Goal: Obtain resource: Obtain resource

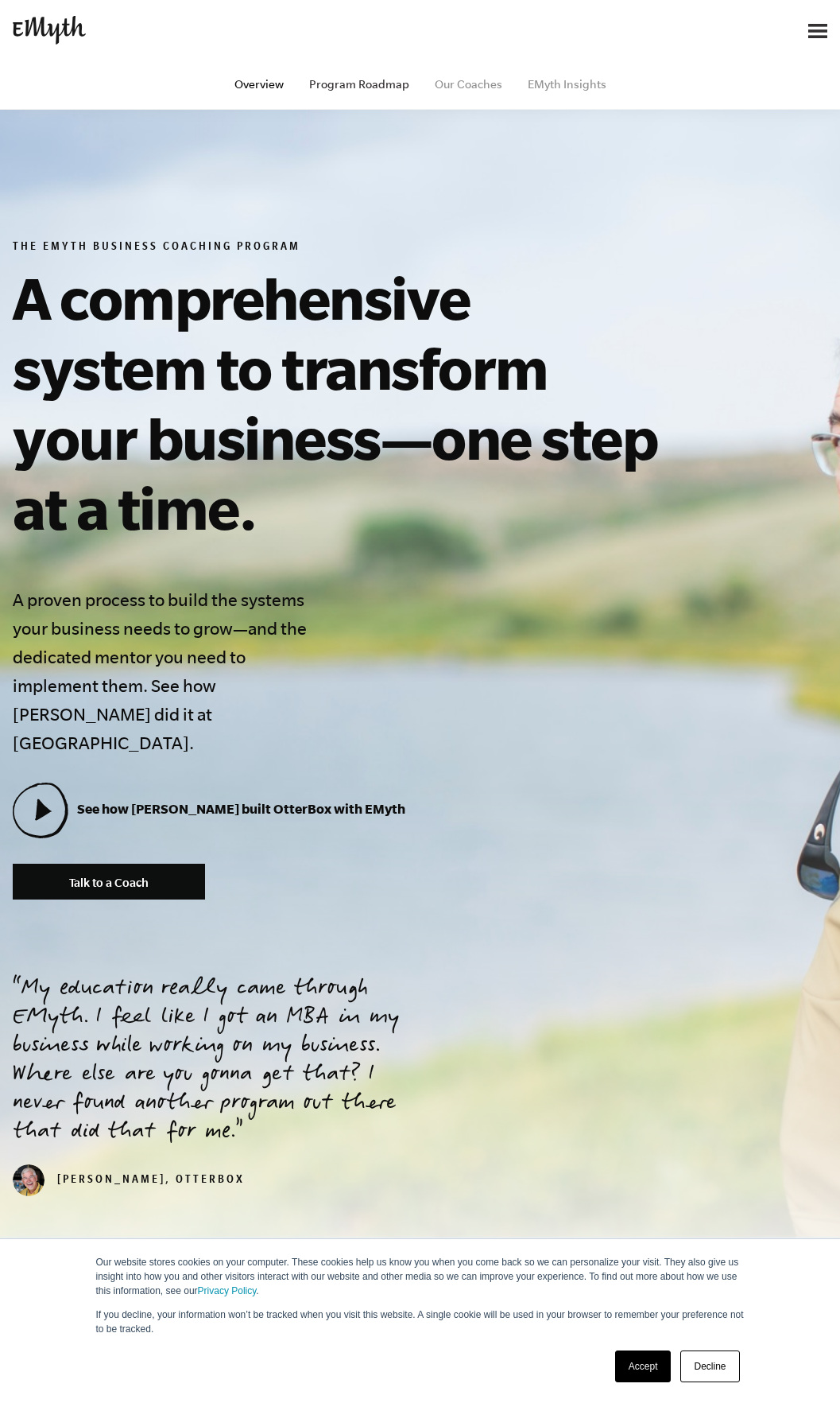
click at [383, 85] on link "Program Roadmap" at bounding box center [359, 85] width 101 height 13
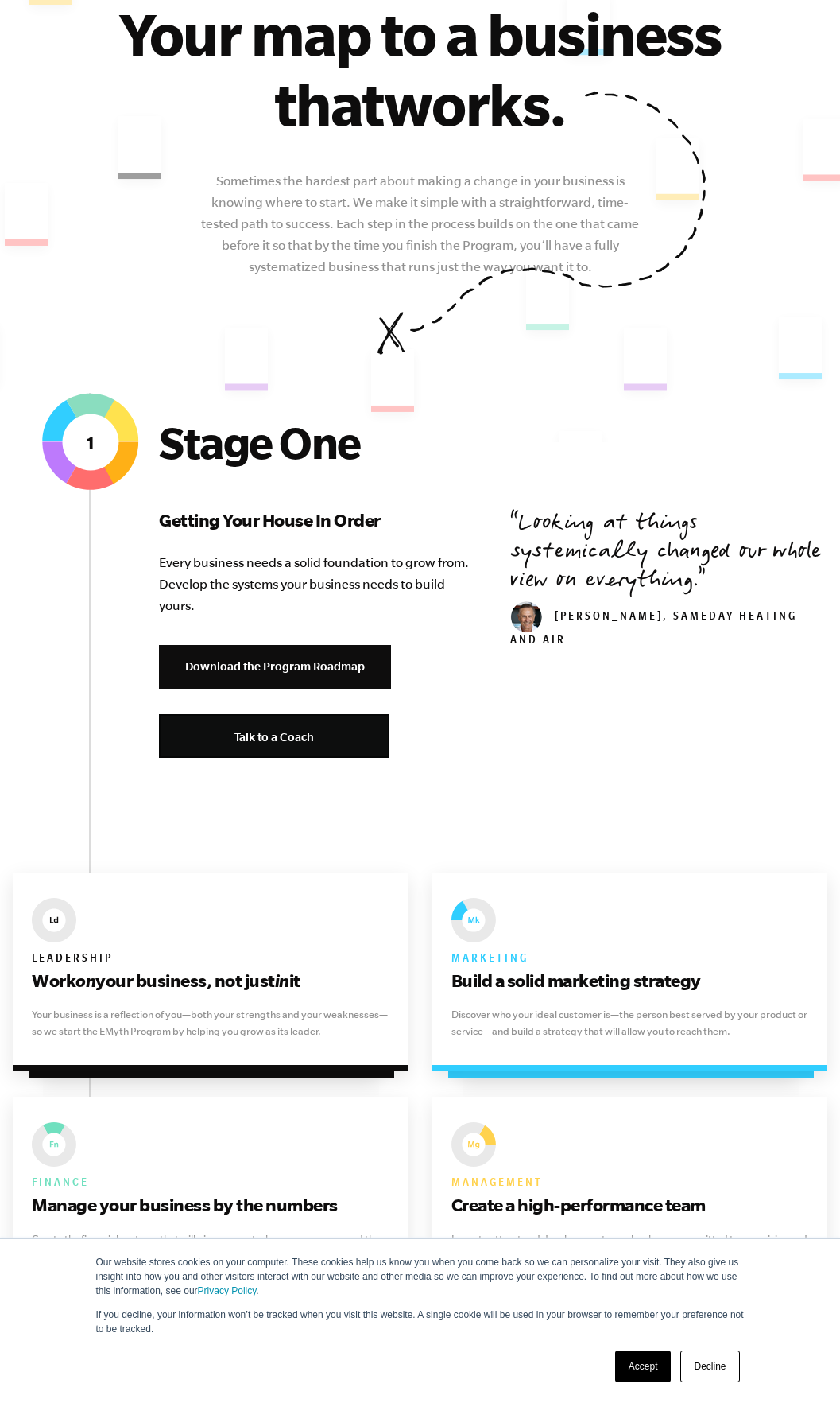
scroll to position [238, 0]
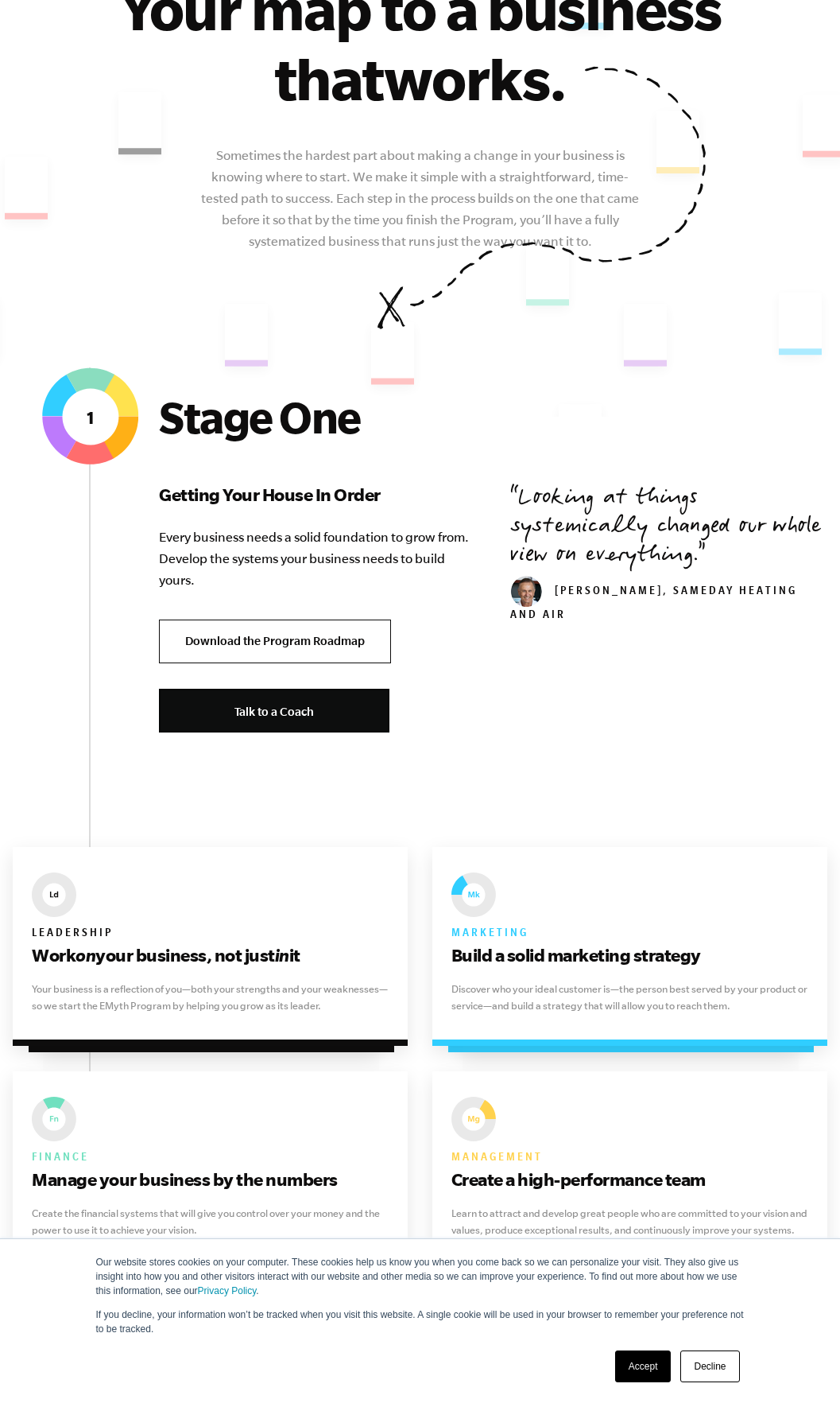
click at [270, 636] on link "Download the Program Roadmap" at bounding box center [275, 641] width 232 height 44
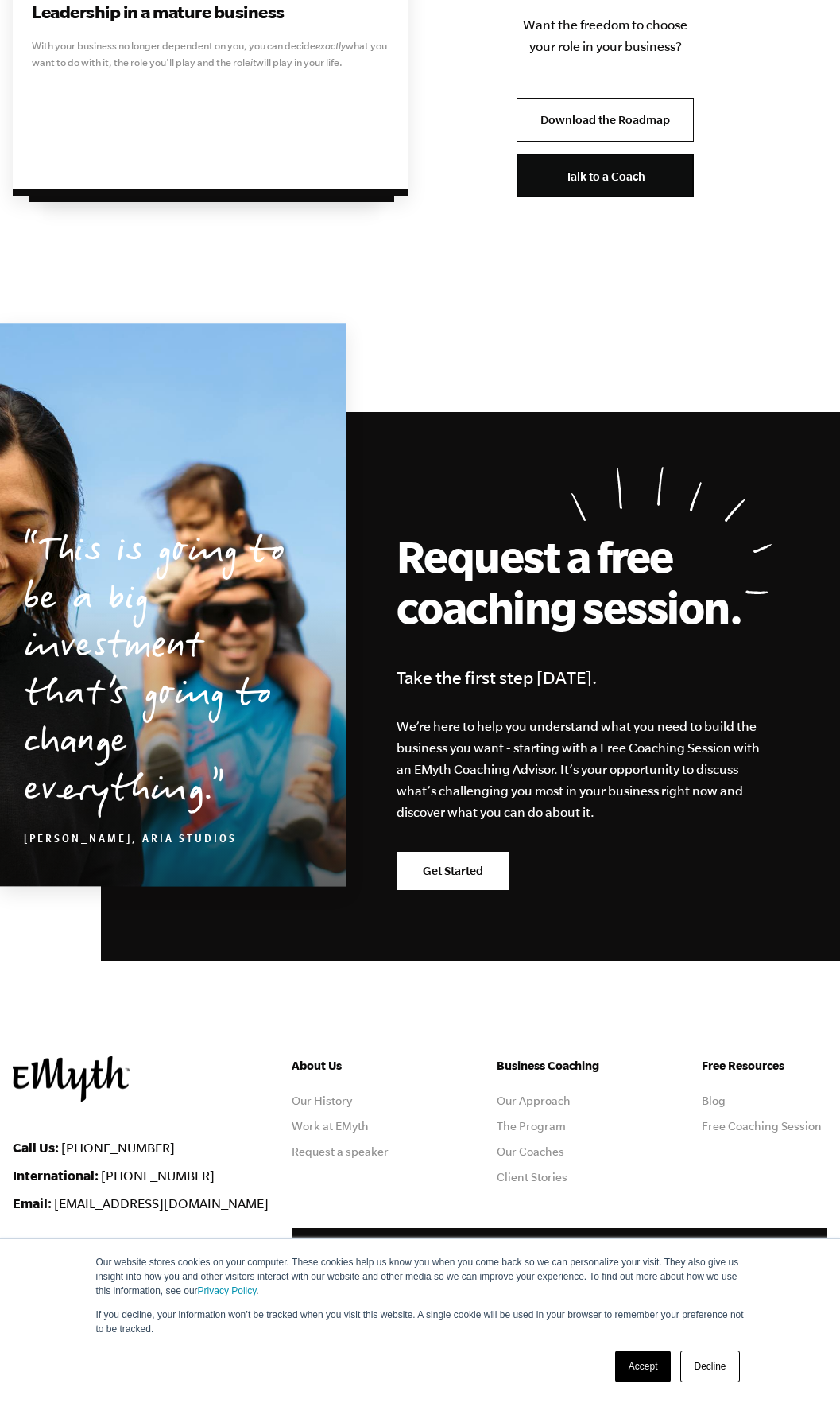
scroll to position [4530, 0]
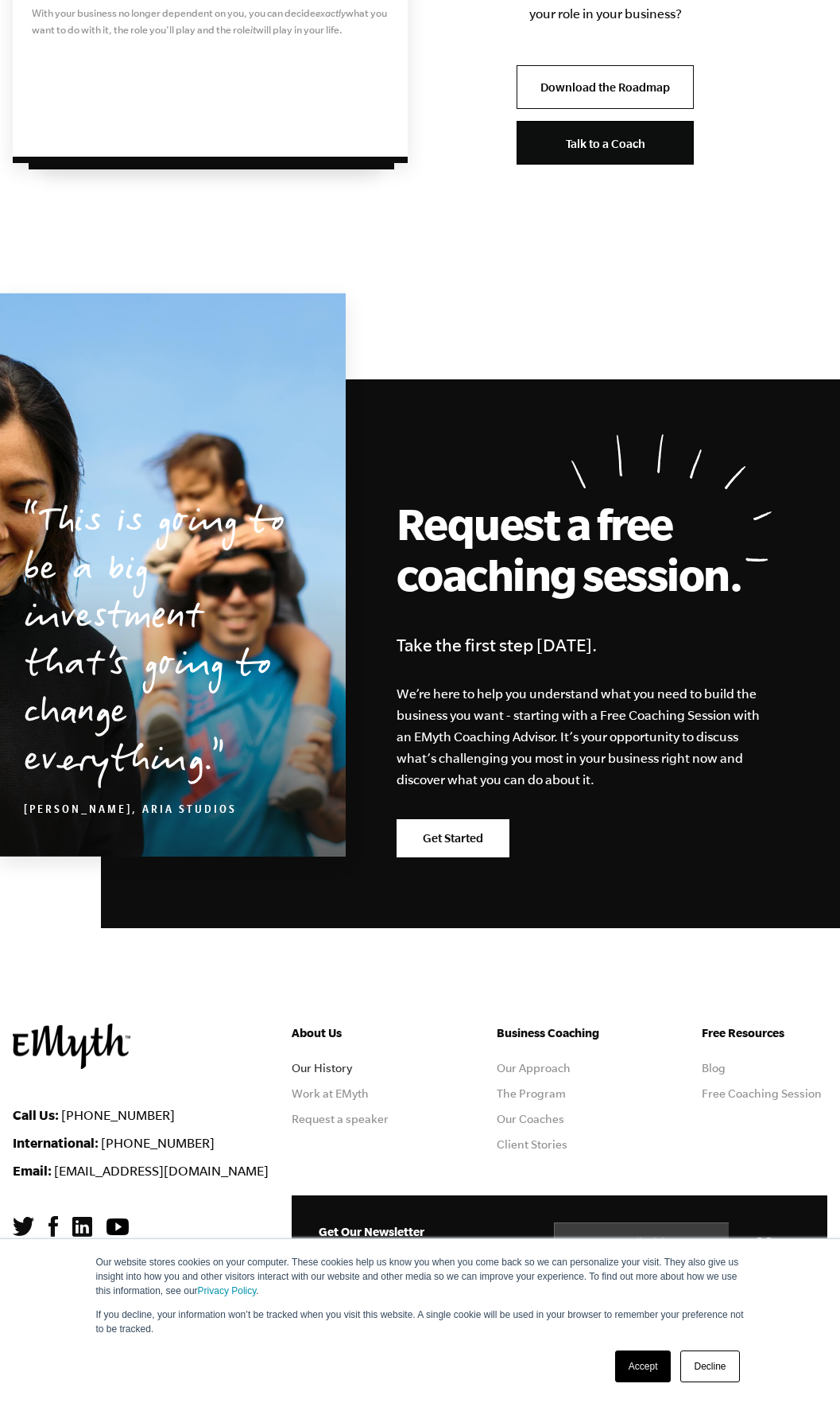
click at [324, 1069] on link "Our History" at bounding box center [321, 1069] width 61 height 13
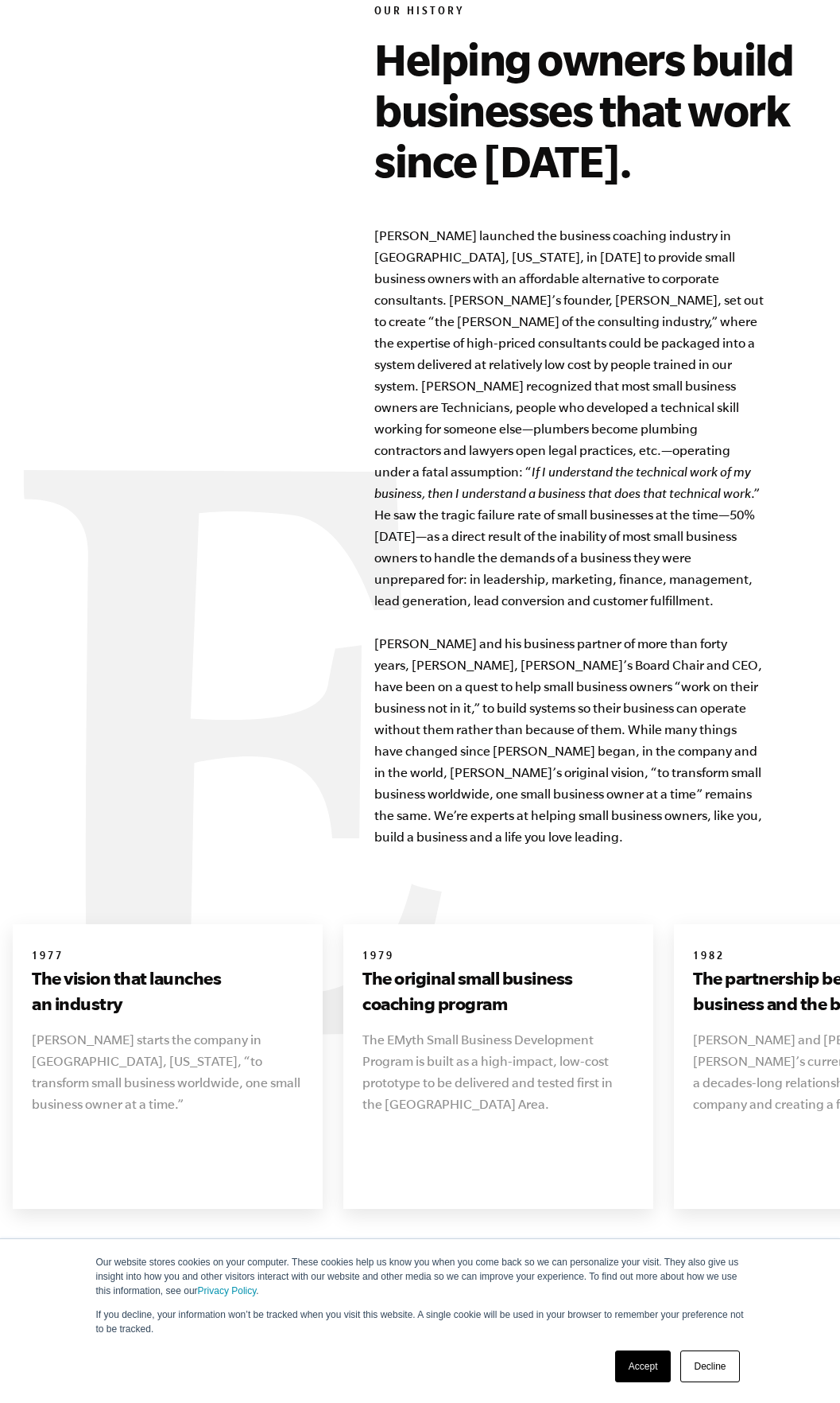
scroll to position [1193, 0]
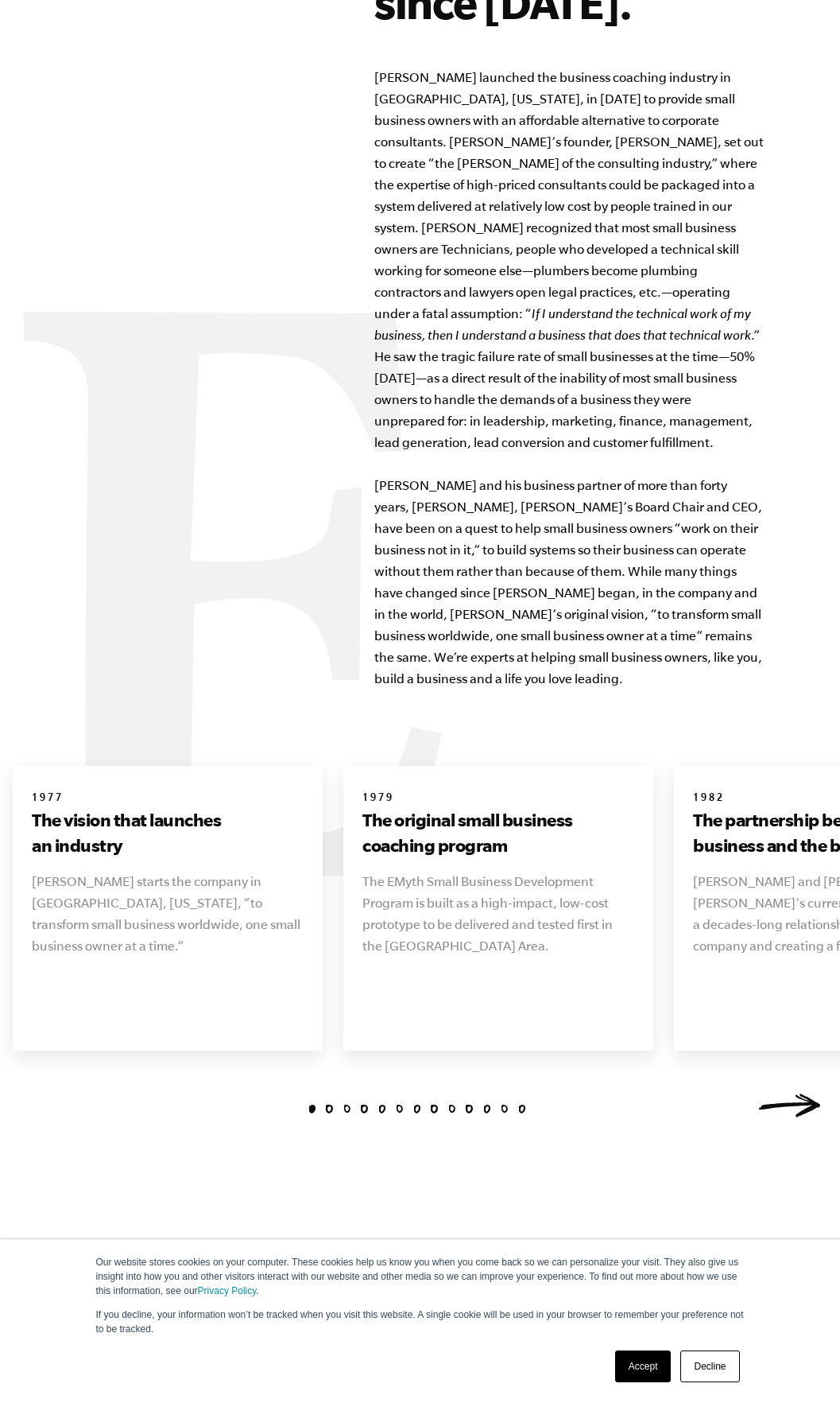
click at [798, 1094] on link "Next" at bounding box center [790, 1106] width 63 height 24
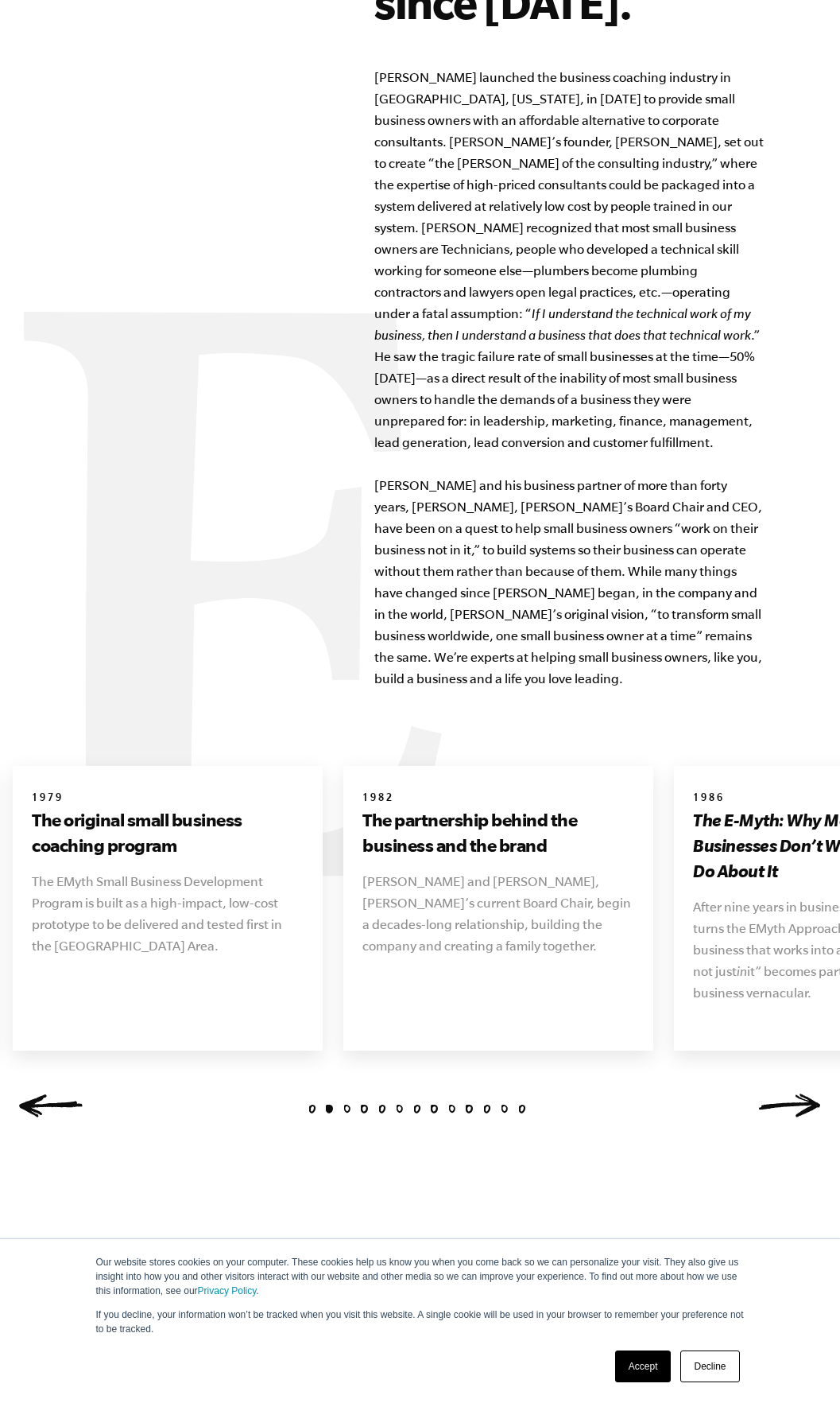
click at [798, 1094] on link "Next" at bounding box center [790, 1106] width 63 height 24
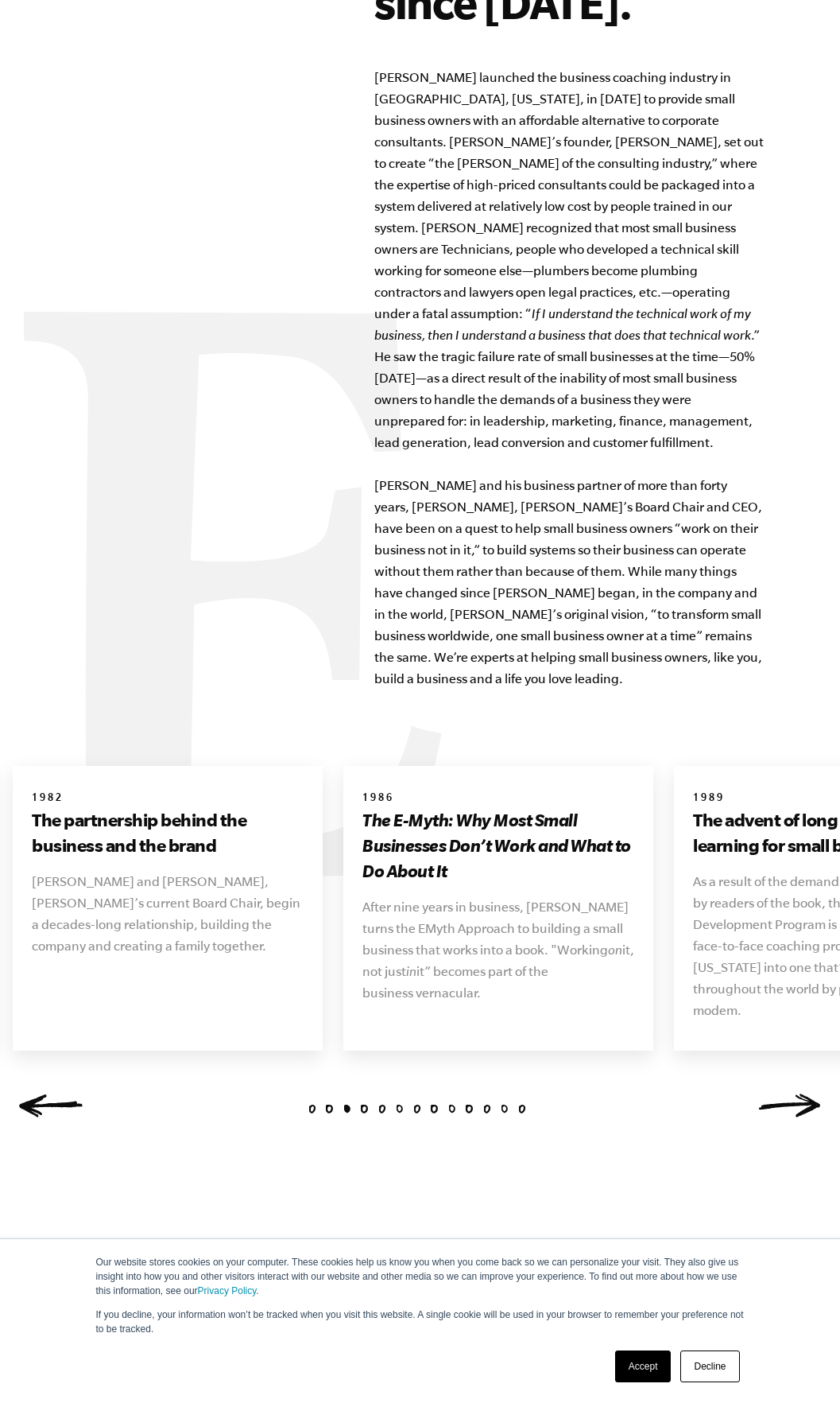
click at [795, 1094] on link "Next" at bounding box center [790, 1106] width 63 height 24
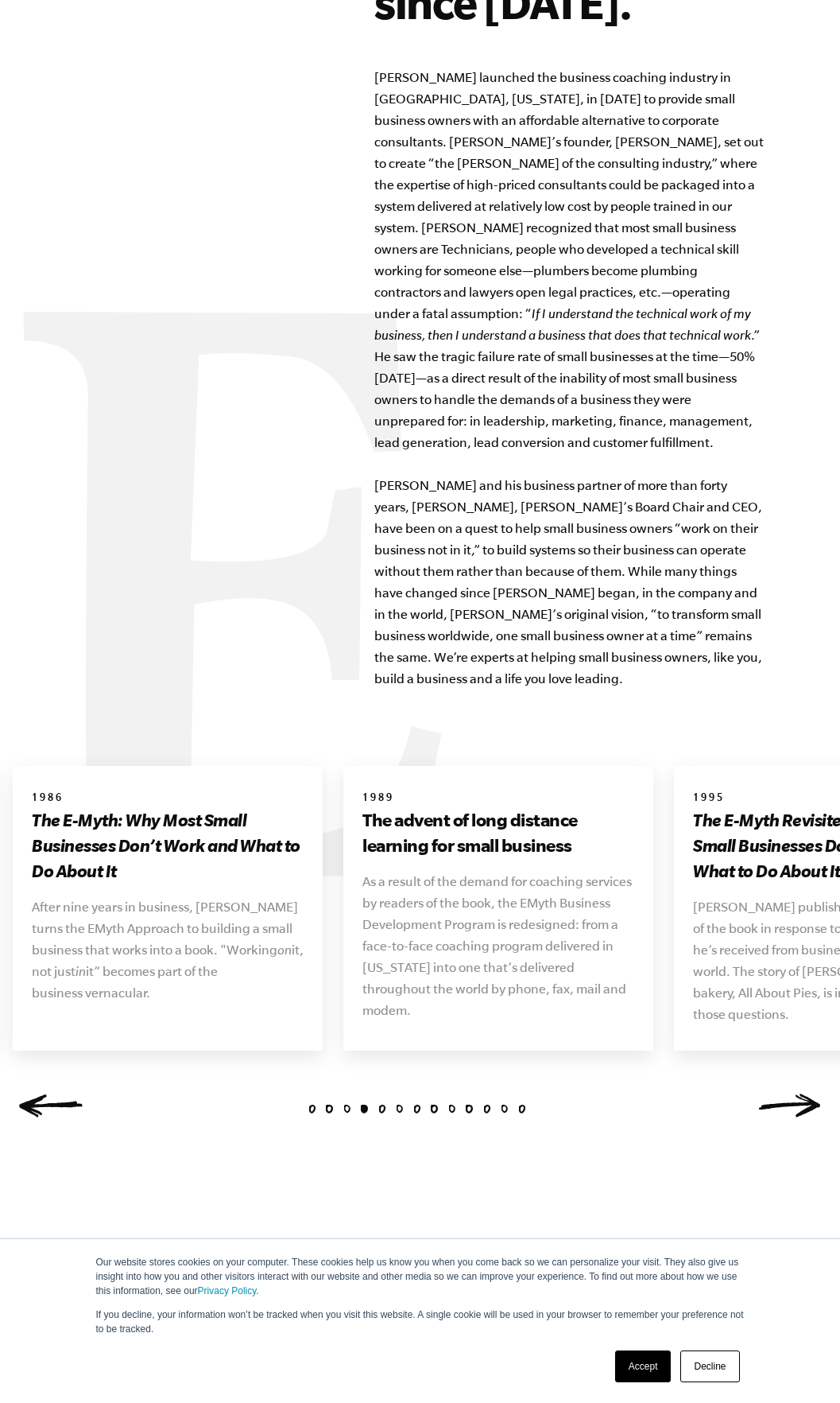
click at [804, 1094] on link "Next" at bounding box center [790, 1106] width 63 height 24
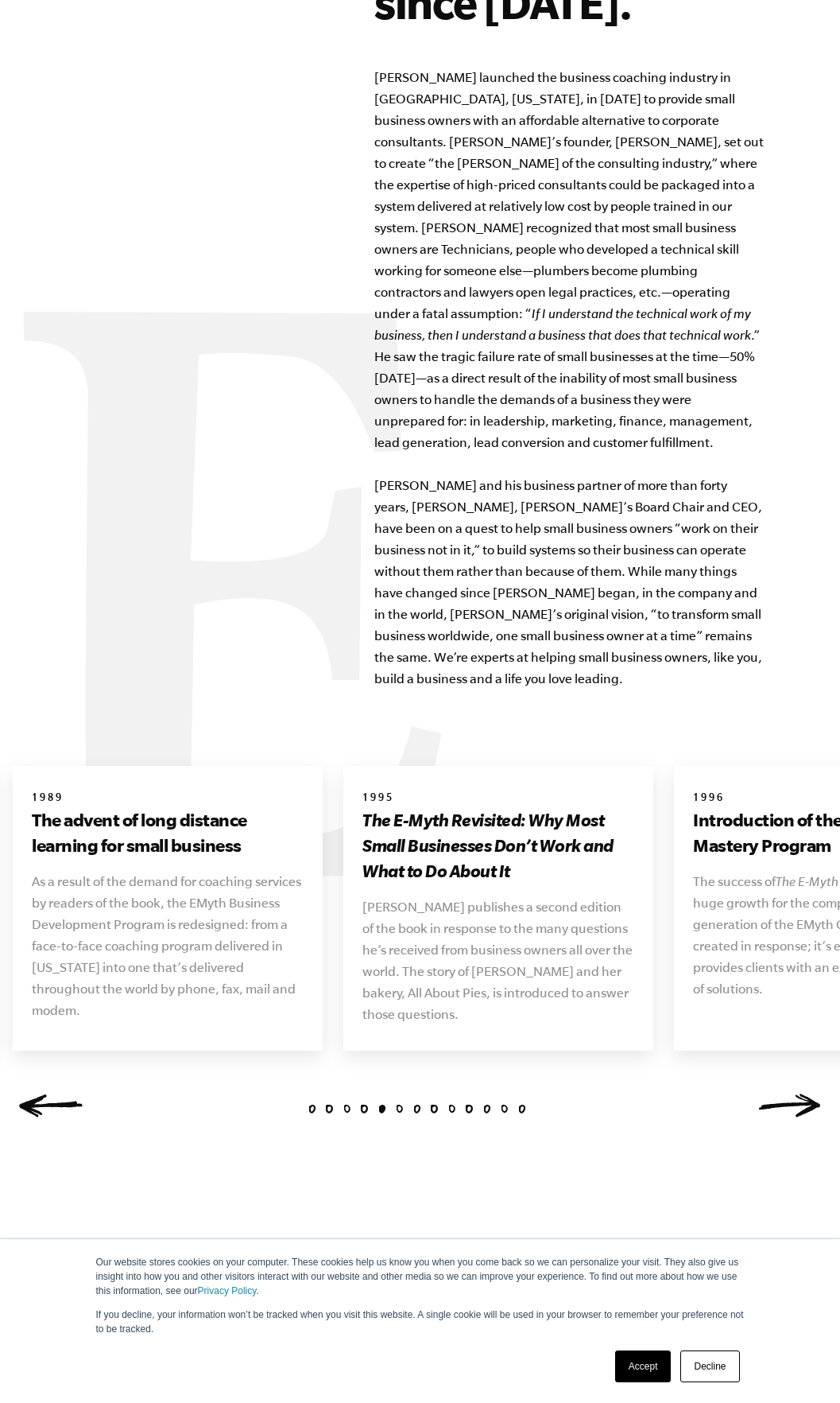
click at [804, 1094] on link "Next" at bounding box center [790, 1106] width 63 height 24
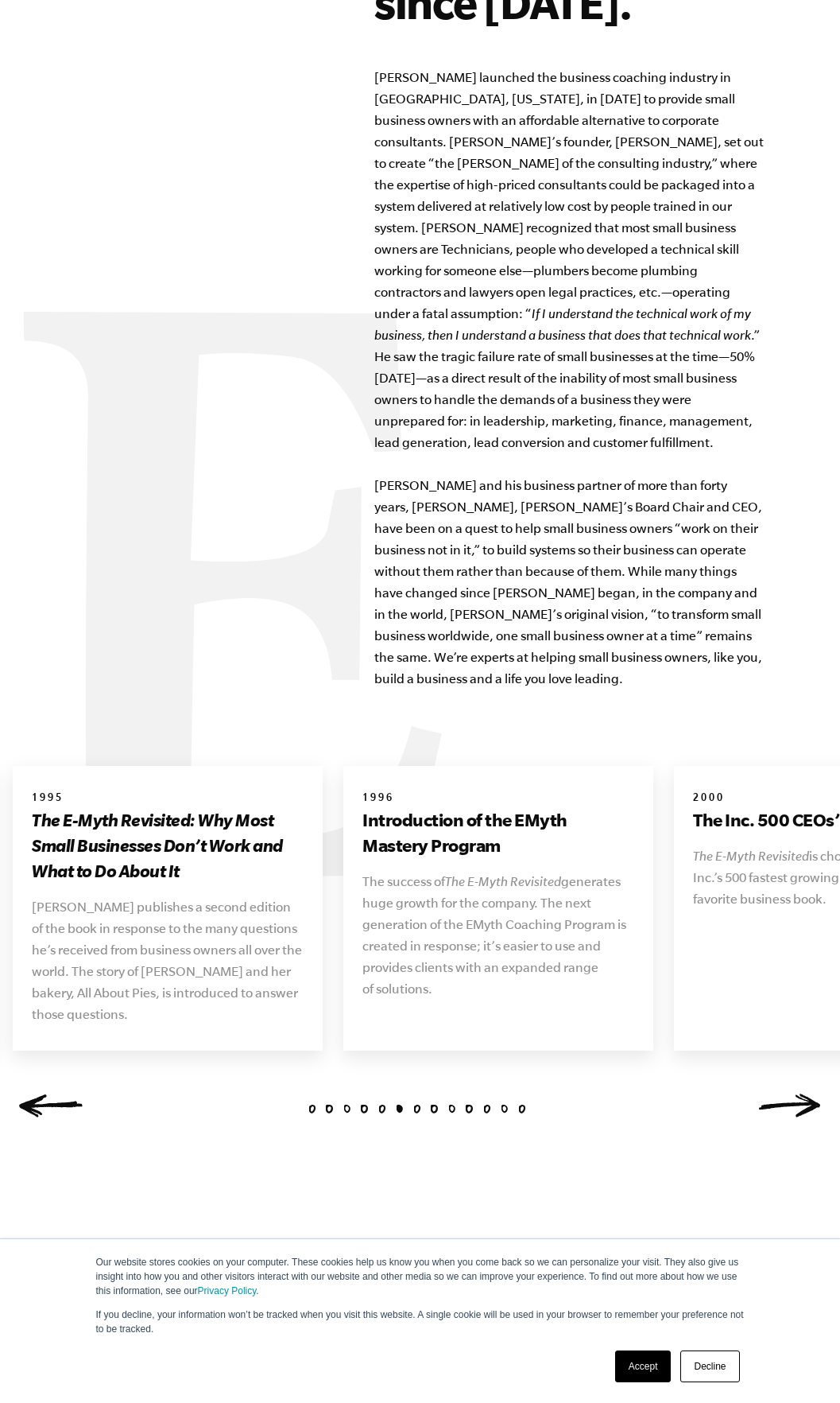
click at [804, 1094] on link "Next" at bounding box center [790, 1106] width 63 height 24
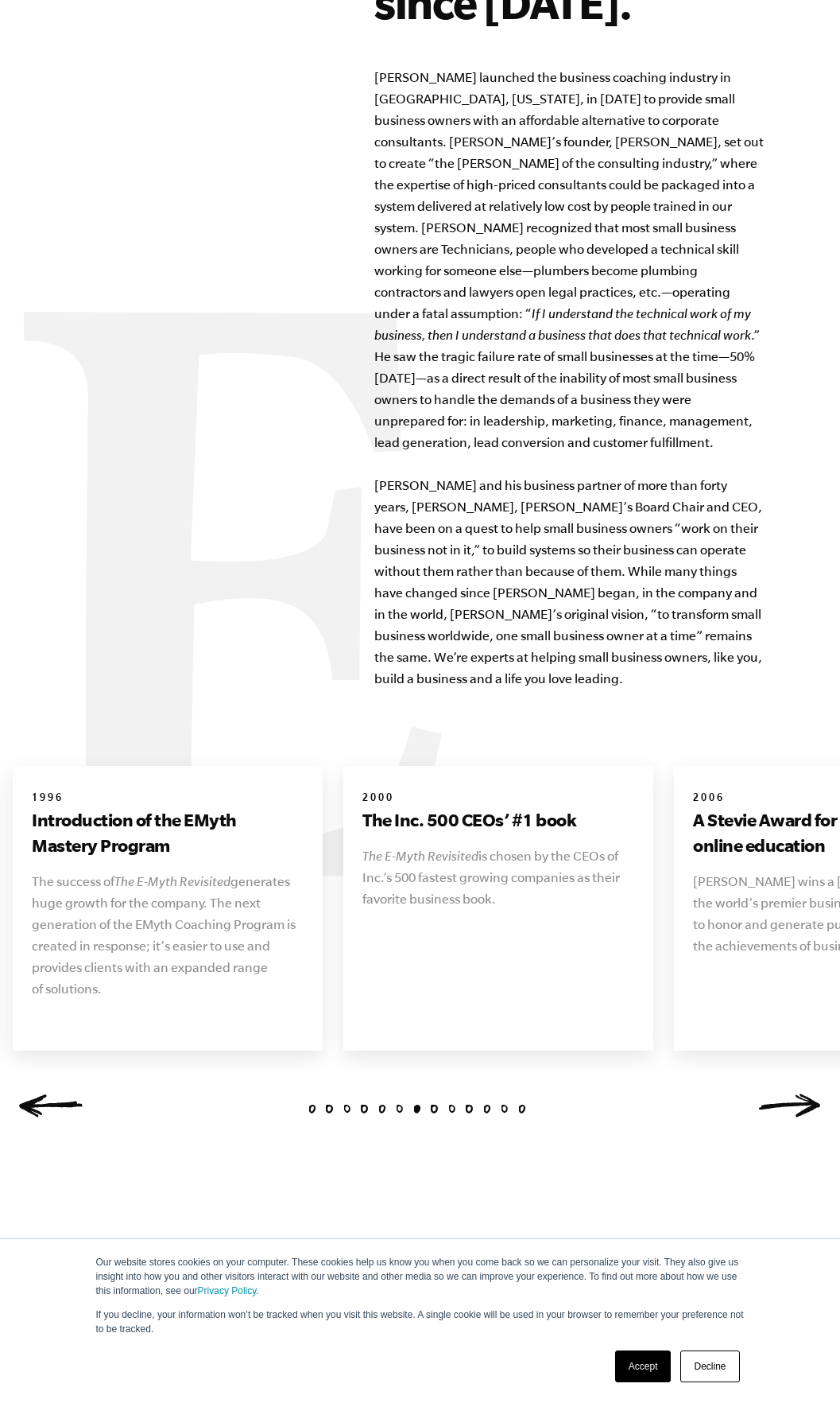
click at [804, 1094] on link "Next" at bounding box center [790, 1106] width 63 height 24
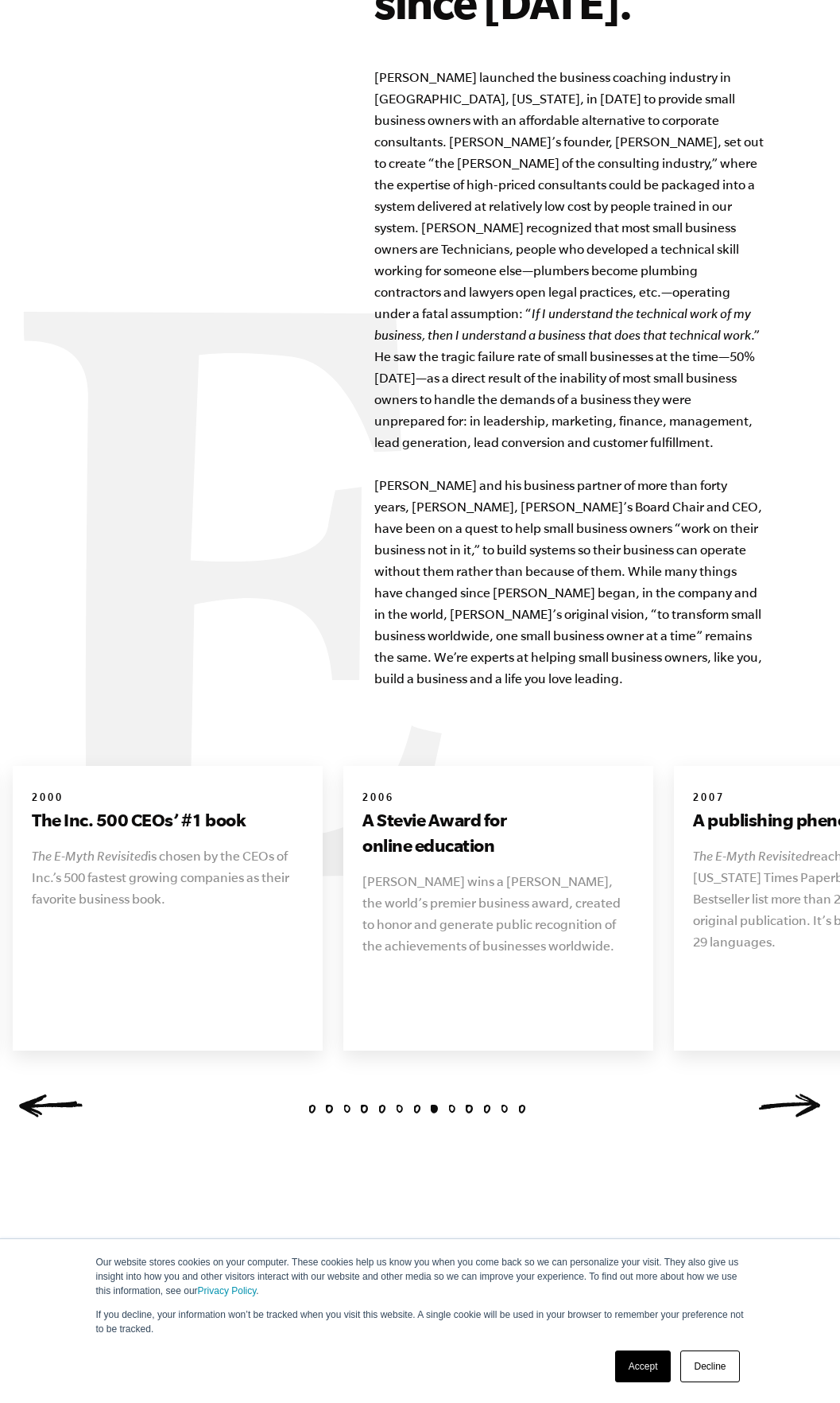
click at [804, 1094] on link "Next" at bounding box center [790, 1106] width 63 height 24
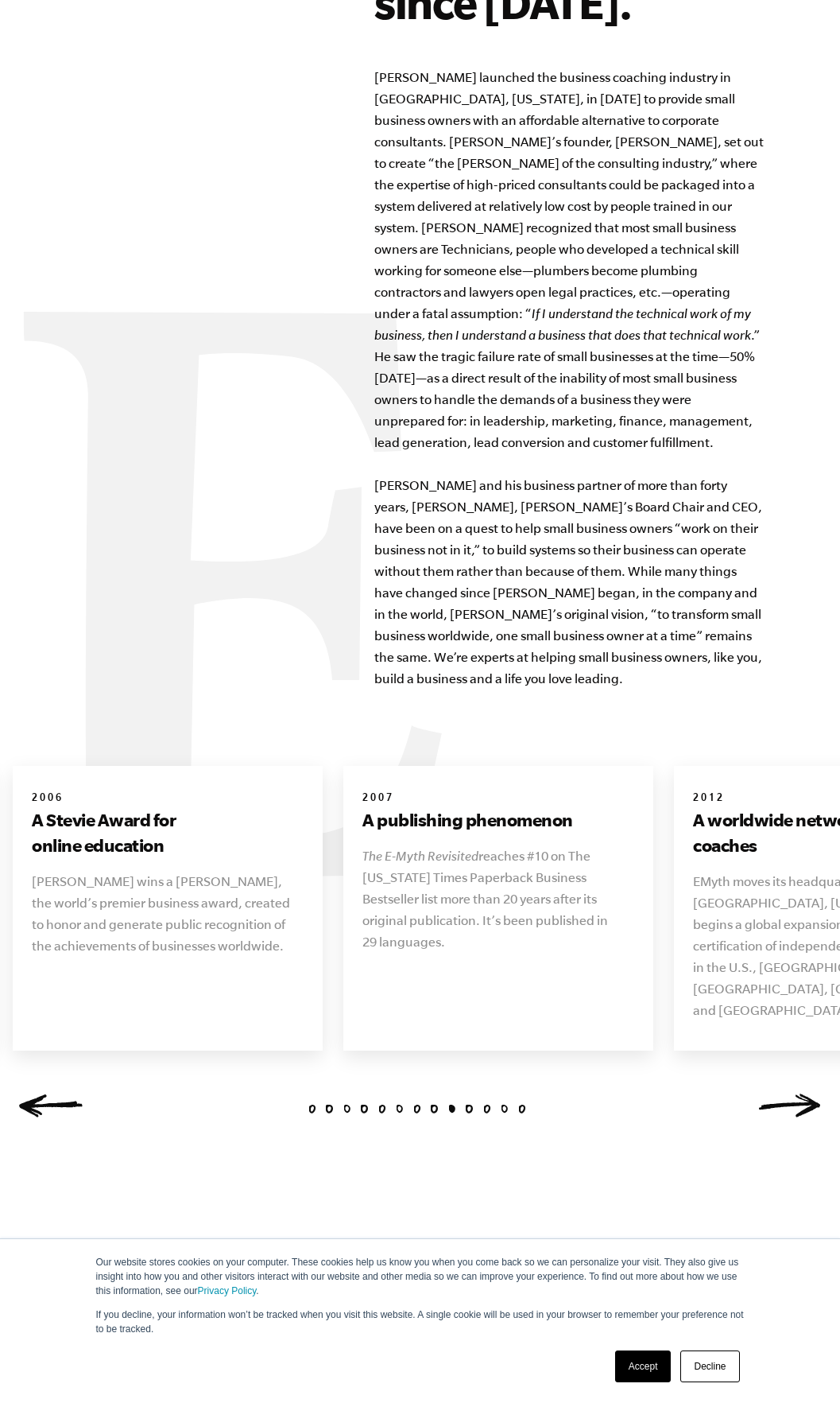
click at [804, 1094] on link "Next" at bounding box center [790, 1106] width 63 height 24
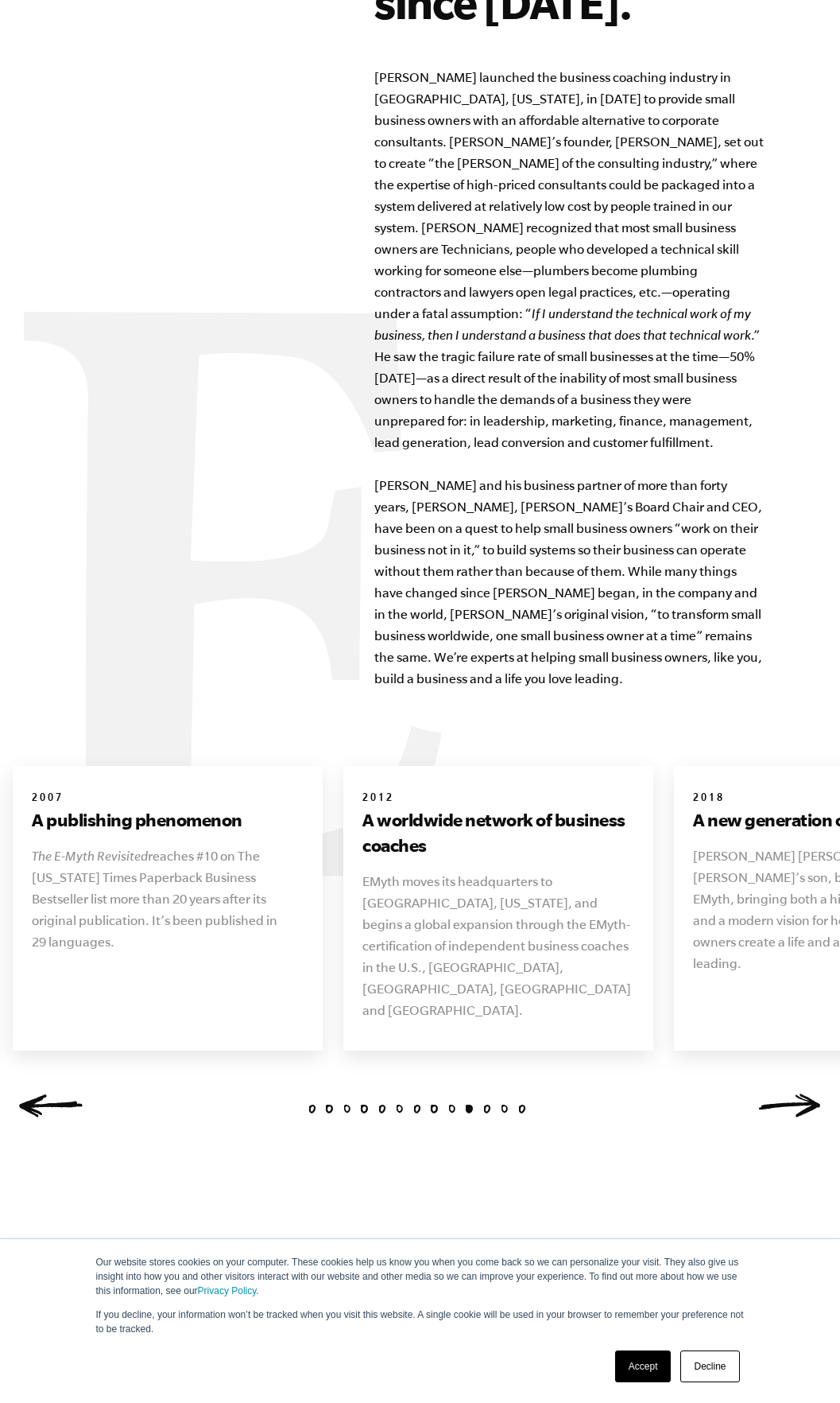
click at [804, 1094] on link "Next" at bounding box center [790, 1106] width 63 height 24
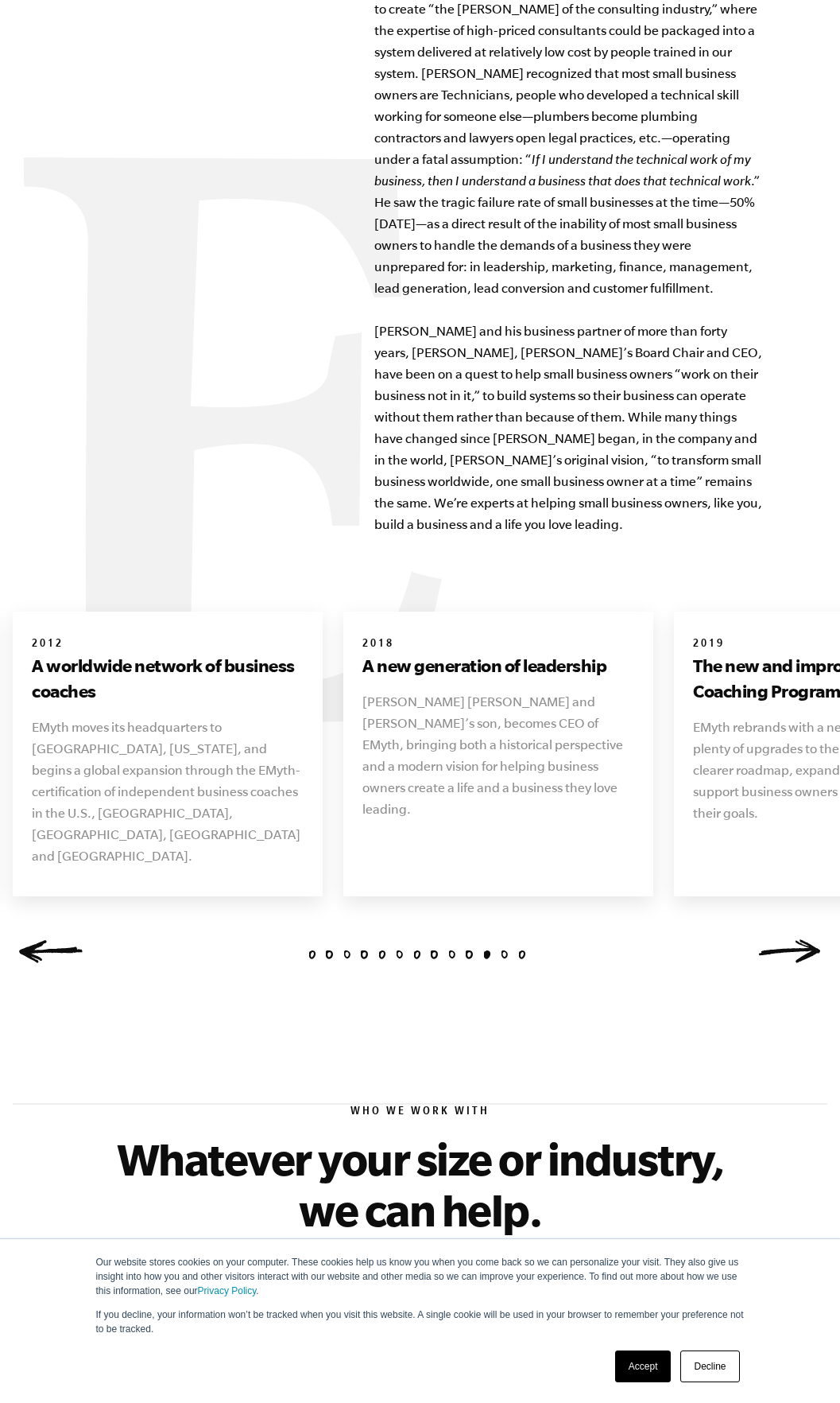
scroll to position [1352, 0]
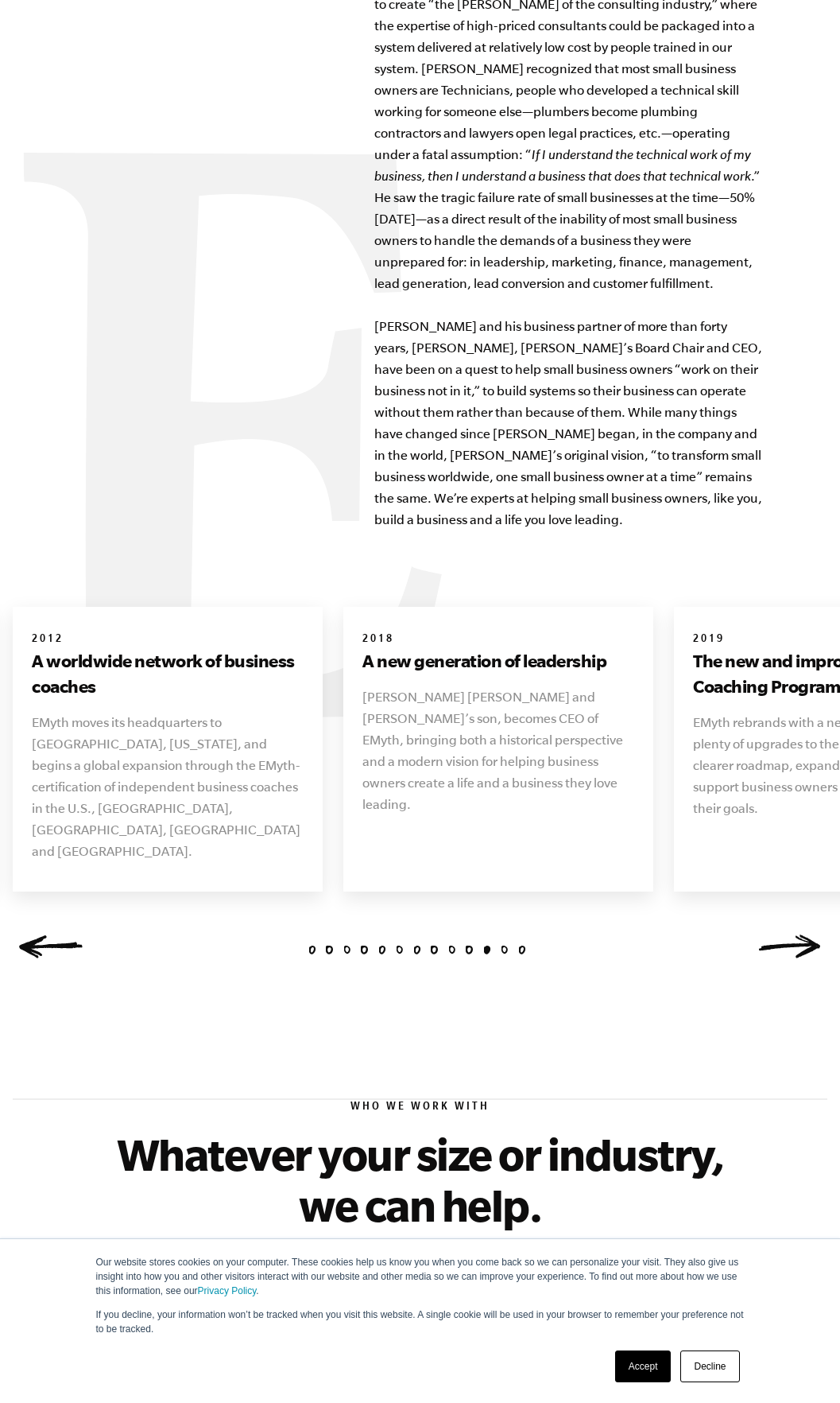
click at [796, 934] on link "Next" at bounding box center [790, 947] width 63 height 24
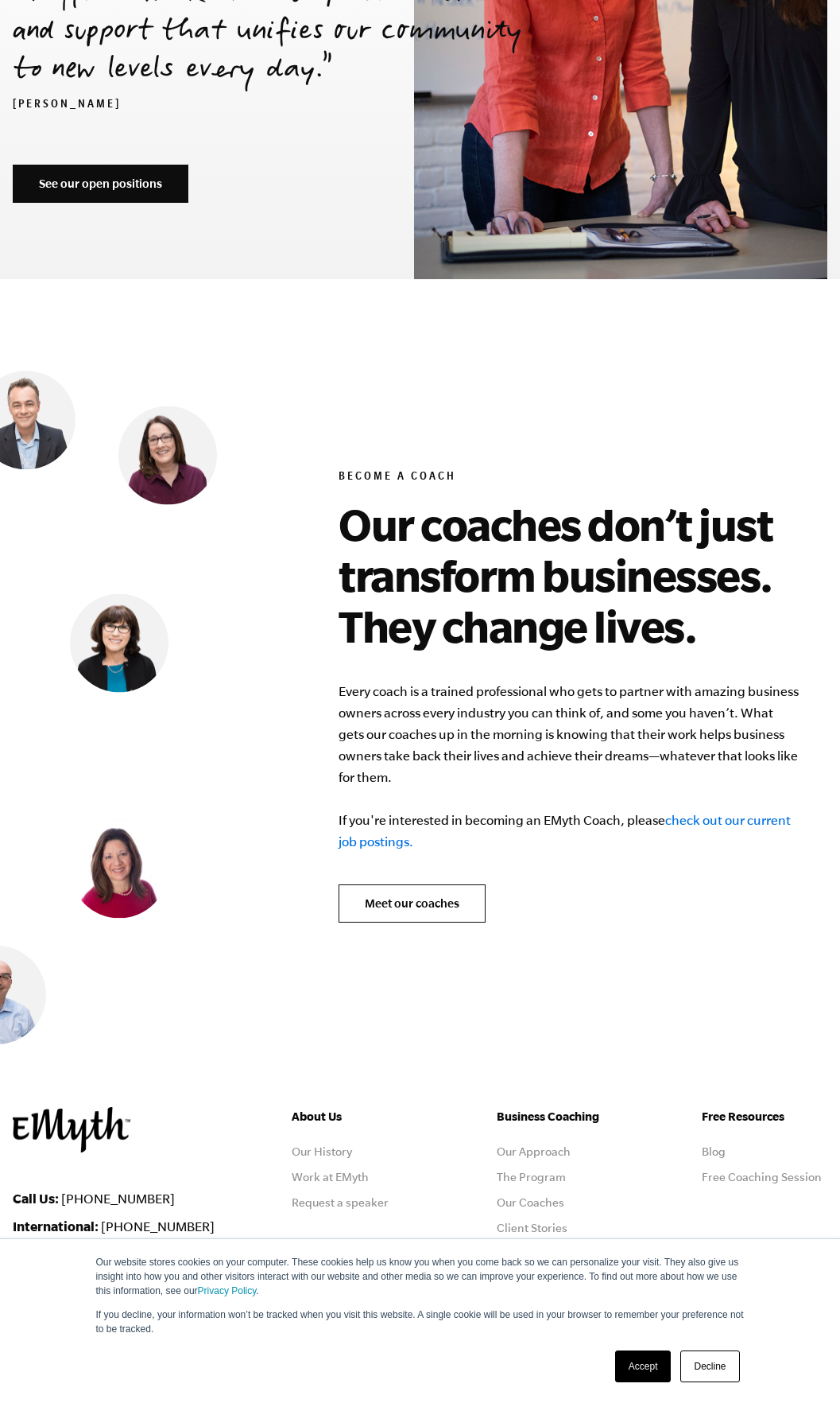
scroll to position [6009, 0]
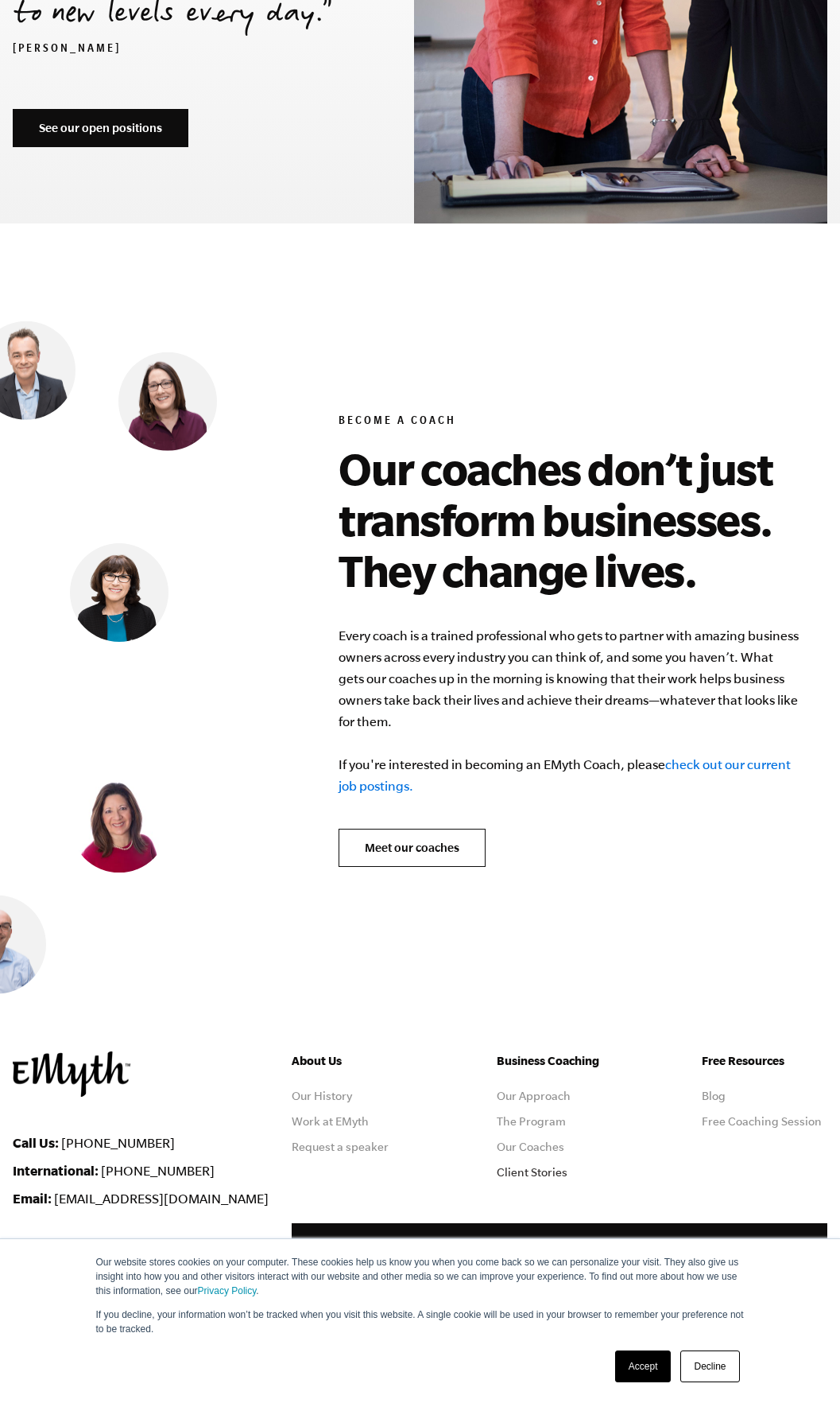
click at [547, 1166] on link "Client Stories" at bounding box center [533, 1173] width 71 height 13
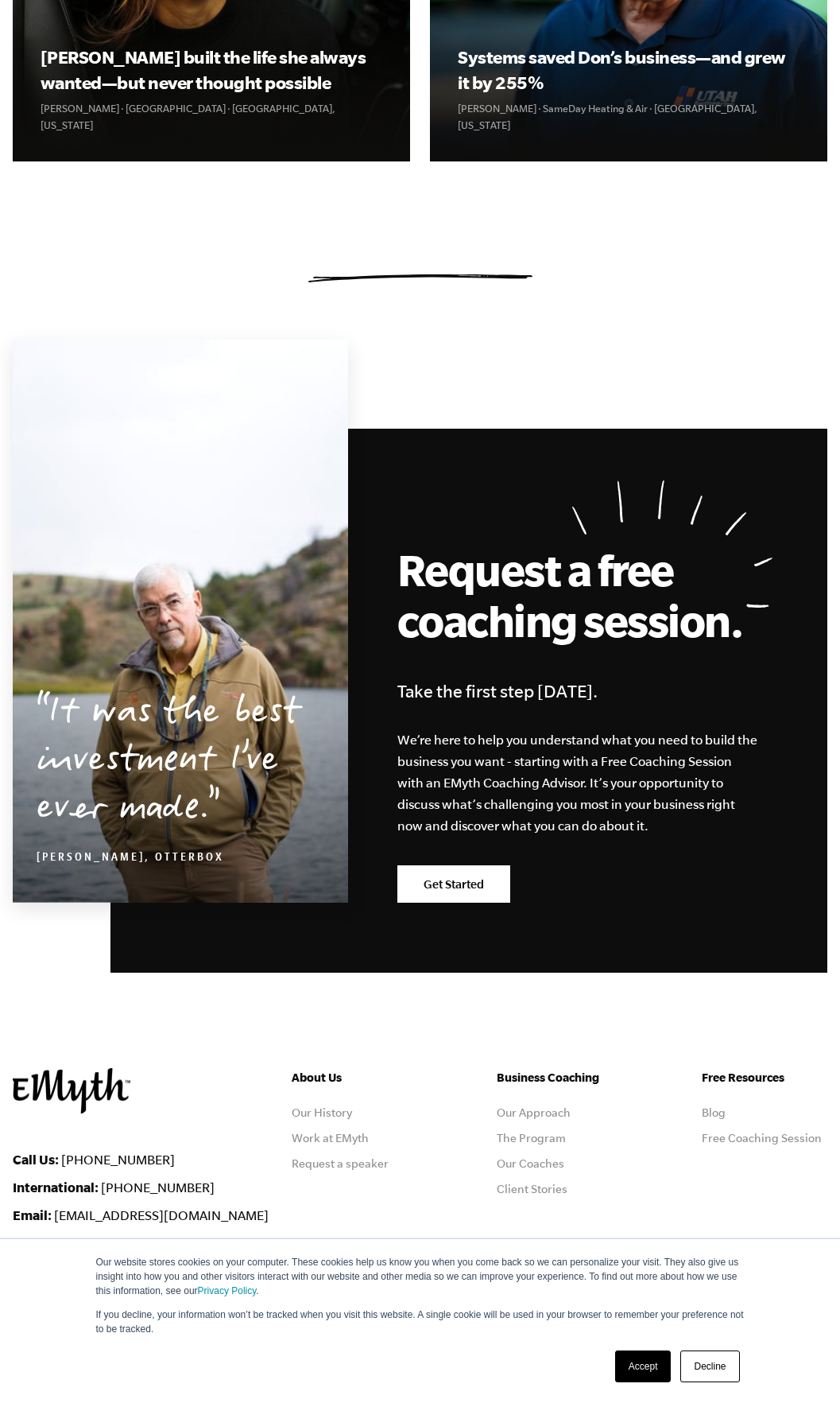
scroll to position [1256, 0]
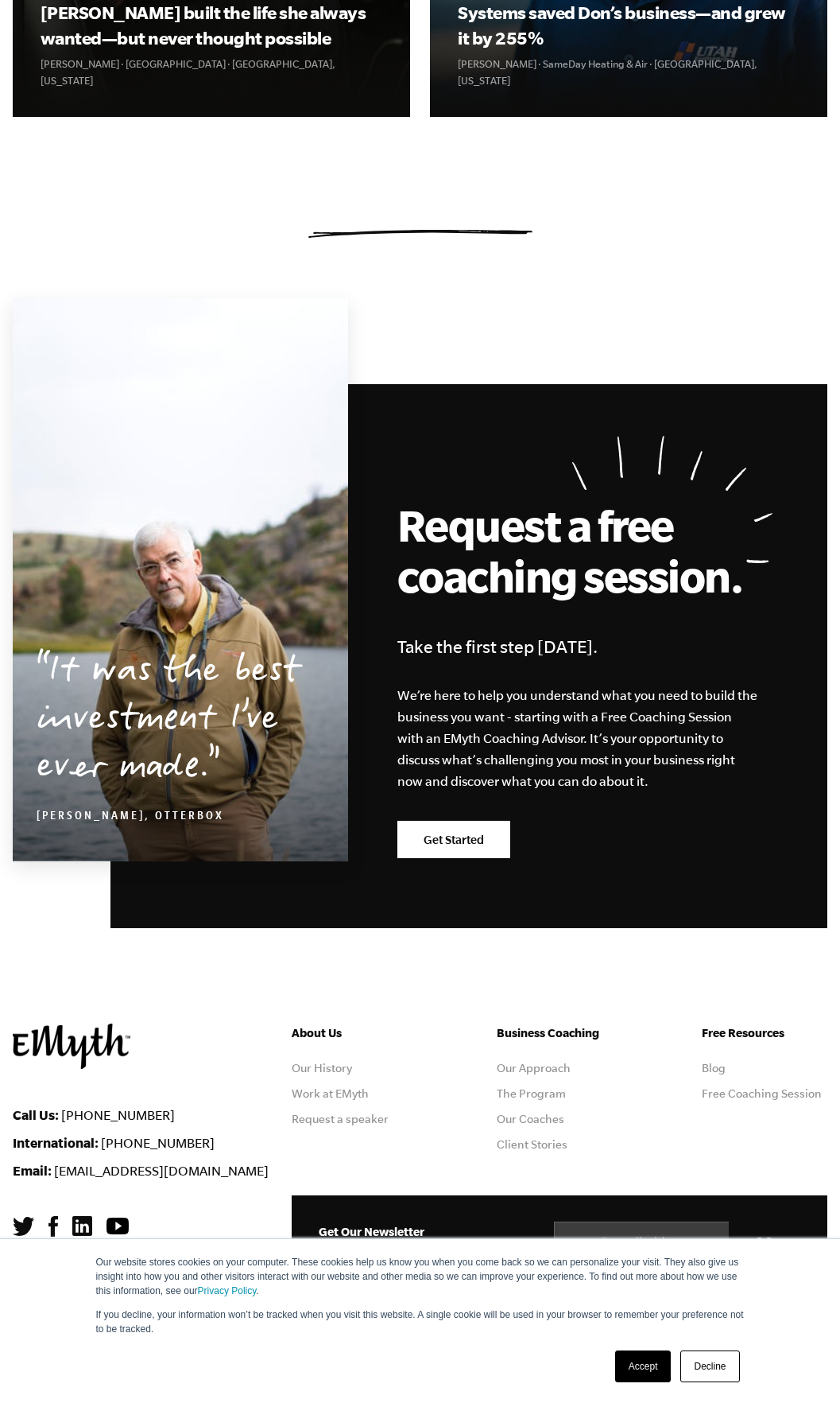
click at [639, 1362] on link "Accept" at bounding box center [644, 1367] width 57 height 32
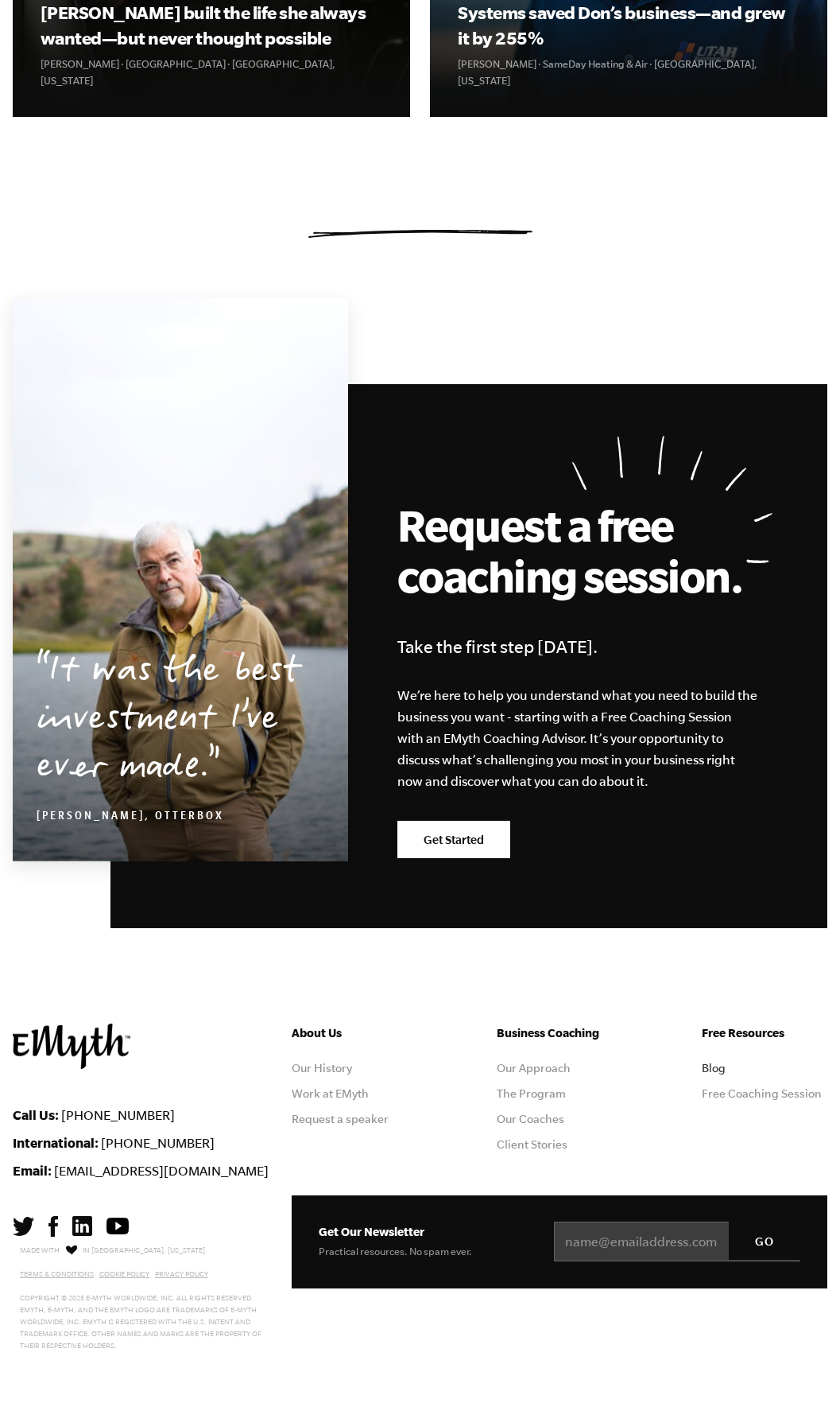
click at [712, 1072] on link "Blog" at bounding box center [714, 1069] width 24 height 13
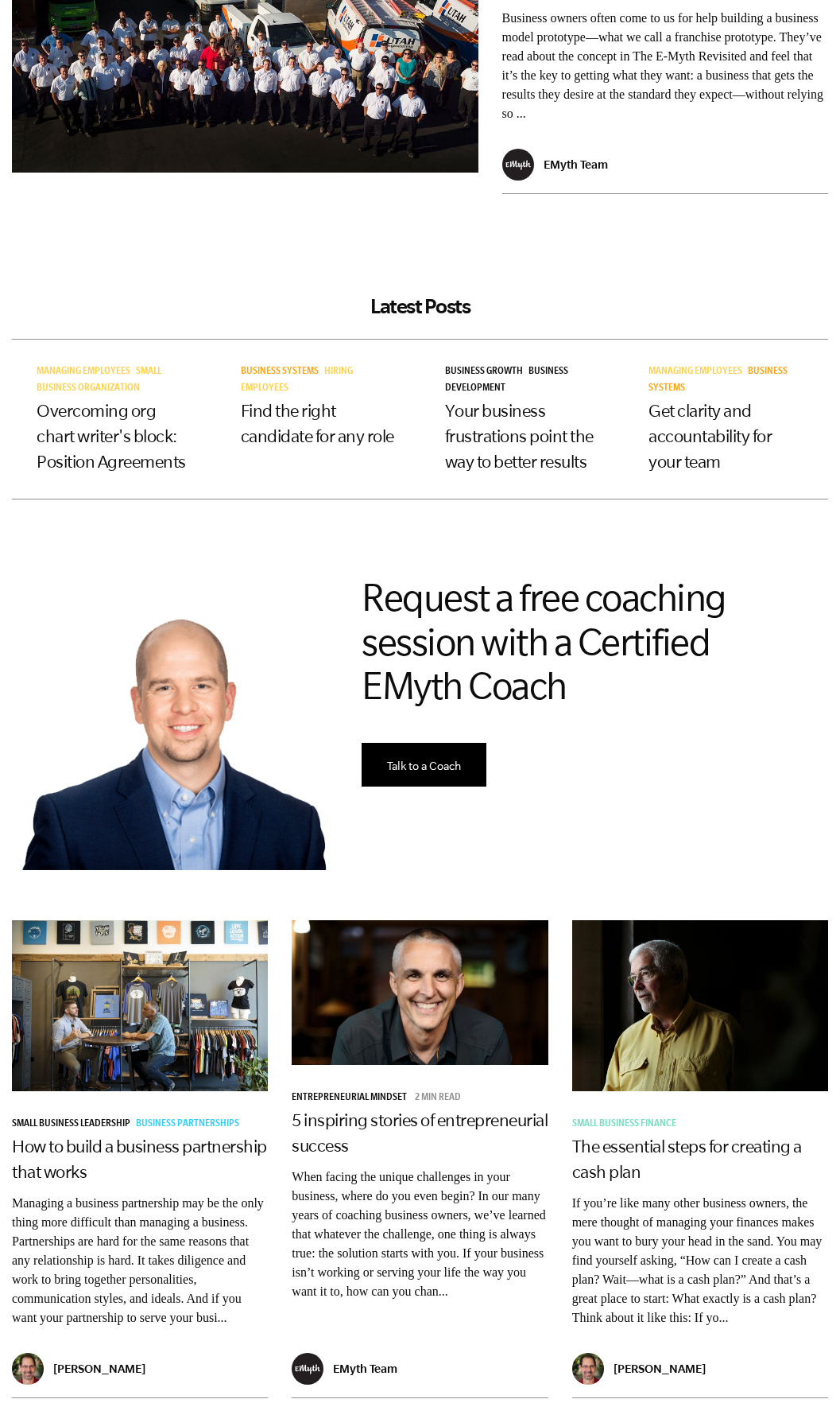
scroll to position [398, 0]
